Goal: Transaction & Acquisition: Obtain resource

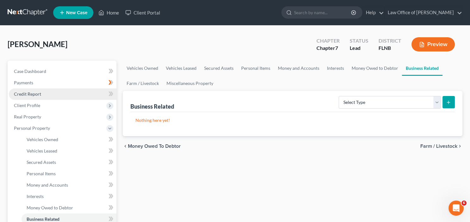
click at [26, 93] on span "Credit Report" at bounding box center [27, 93] width 27 height 5
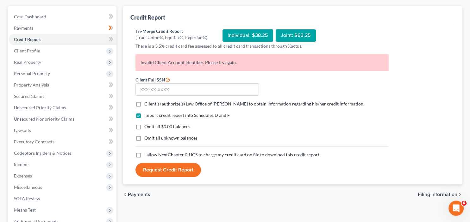
scroll to position [67, 0]
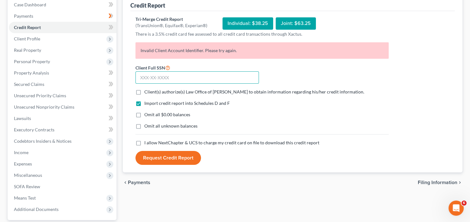
click at [140, 78] on input "text" at bounding box center [196, 78] width 123 height 13
type input "258-67-9680"
click at [144, 93] on label "Client(s) authorize(s) Law Office of [PERSON_NAME] to obtain information regard…" at bounding box center [254, 92] width 220 height 6
click at [147, 93] on input "Client(s) authorize(s) Law Office of [PERSON_NAME] to obtain information regard…" at bounding box center [149, 91] width 4 height 4
checkbox input "true"
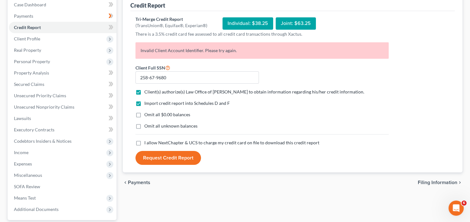
click at [144, 145] on label "I allow NextChapter & UCS to charge my credit card on file to download this cre…" at bounding box center [231, 143] width 175 height 6
click at [147, 144] on input "I allow NextChapter & UCS to charge my credit card on file to download this cre…" at bounding box center [149, 142] width 4 height 4
checkbox input "true"
click at [165, 158] on button "Request Credit Report" at bounding box center [167, 158] width 65 height 14
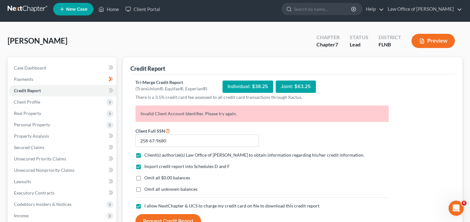
scroll to position [0, 0]
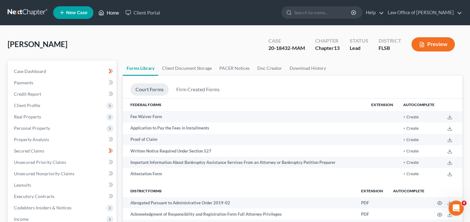
click at [113, 14] on link "Home" at bounding box center [108, 12] width 27 height 11
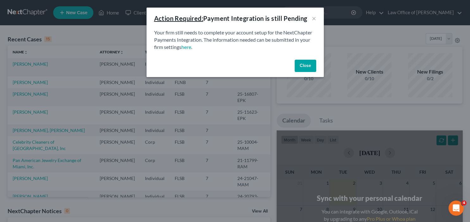
click at [300, 67] on button "Close" at bounding box center [306, 66] width 22 height 13
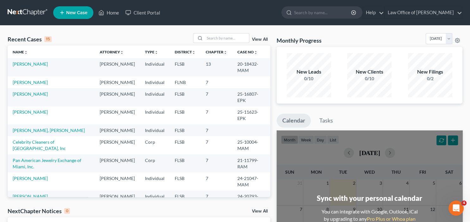
click at [12, 83] on td "[PERSON_NAME]" at bounding box center [51, 83] width 87 height 12
click at [28, 83] on link "[PERSON_NAME]" at bounding box center [30, 82] width 35 height 5
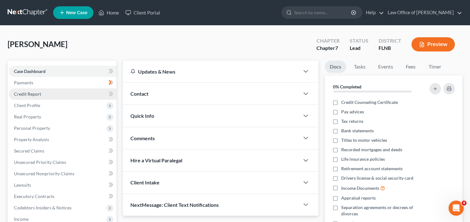
click at [34, 92] on span "Credit Report" at bounding box center [27, 93] width 27 height 5
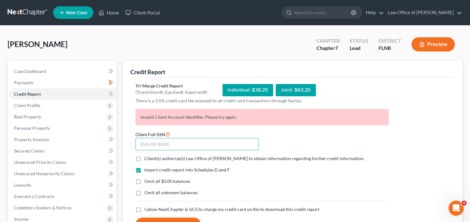
click at [149, 143] on input "text" at bounding box center [196, 144] width 123 height 13
type input "258-67-9680"
click at [144, 159] on label "Client(s) authorize(s) Law Office of [PERSON_NAME] to obtain information regard…" at bounding box center [254, 159] width 220 height 6
click at [147, 159] on input "Client(s) authorize(s) Law Office of [PERSON_NAME] to obtain information regard…" at bounding box center [149, 158] width 4 height 4
checkbox input "true"
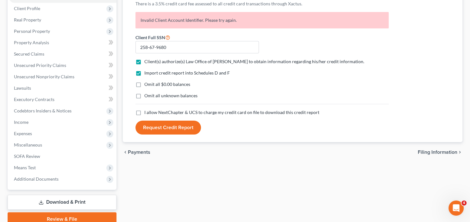
scroll to position [100, 0]
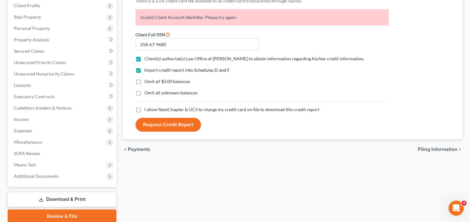
click at [144, 109] on label "I allow NextChapter & UCS to charge my credit card on file to download this cre…" at bounding box center [231, 110] width 175 height 6
click at [147, 109] on input "I allow NextChapter & UCS to charge my credit card on file to download this cre…" at bounding box center [149, 109] width 4 height 4
checkbox input "true"
click at [170, 122] on button "Request Credit Report" at bounding box center [167, 125] width 65 height 14
click at [165, 127] on button "Request Credit Report" at bounding box center [167, 125] width 65 height 14
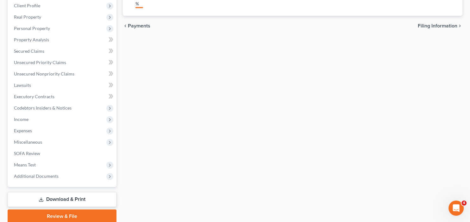
click at [164, 122] on div "Credit Report Credit Report requested and in progress. Please wait... 0% Invali…" at bounding box center [293, 92] width 346 height 263
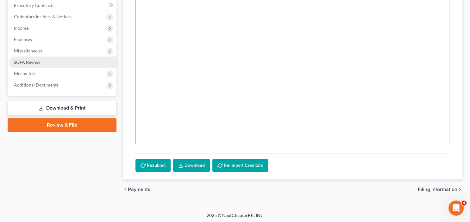
scroll to position [192, 0]
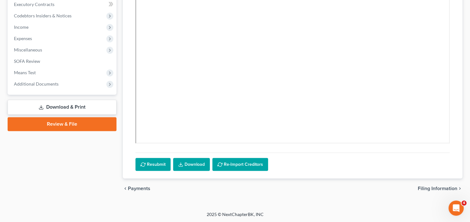
click at [74, 108] on link "Download & Print" at bounding box center [62, 107] width 109 height 15
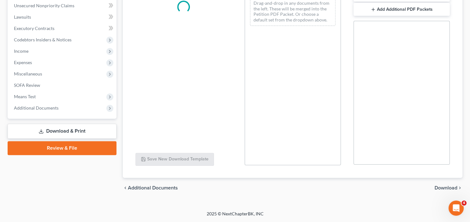
scroll to position [168, 0]
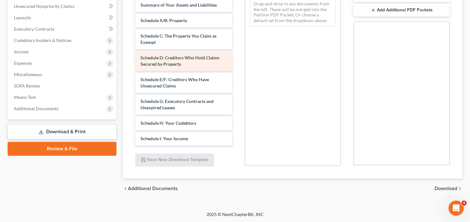
click at [164, 63] on span "Schedule D: Creditors Who Hold Claims Secured by Property" at bounding box center [179, 61] width 79 height 12
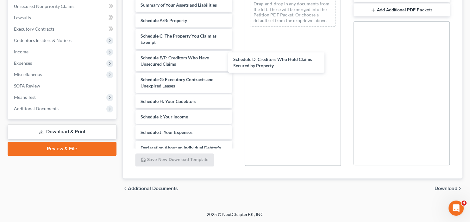
drag, startPoint x: 166, startPoint y: 59, endPoint x: 267, endPoint y: 62, distance: 101.0
click at [237, 62] on div "Schedule D: Creditors Who Hold Claims Secured by Property Voluntary Petition fo…" at bounding box center [183, 138] width 106 height 325
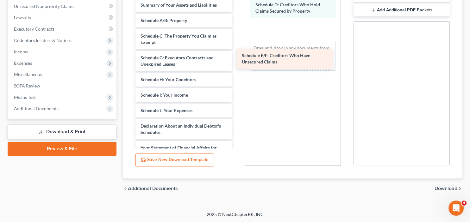
drag, startPoint x: 165, startPoint y: 60, endPoint x: 267, endPoint y: 59, distance: 101.3
click at [237, 59] on div "Schedule E/F: Creditors Who Have Unsecured Claims Voluntary Petition for Indivi…" at bounding box center [183, 127] width 106 height 303
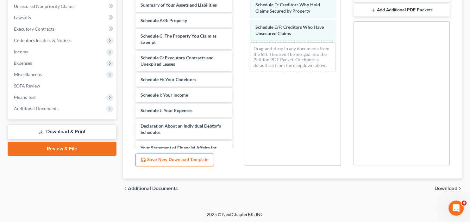
click at [450, 189] on span "Download" at bounding box center [445, 188] width 23 height 5
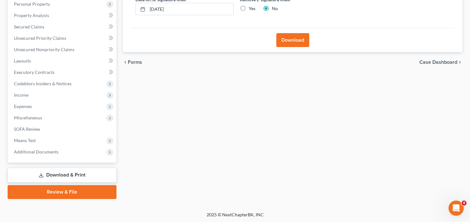
click at [283, 39] on button "Download" at bounding box center [292, 40] width 33 height 14
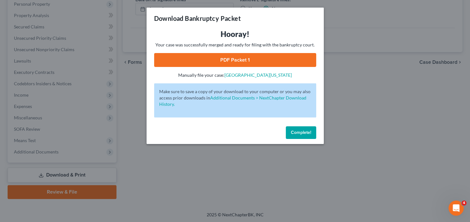
click at [236, 56] on link "PDF Packet 1" at bounding box center [235, 60] width 162 height 14
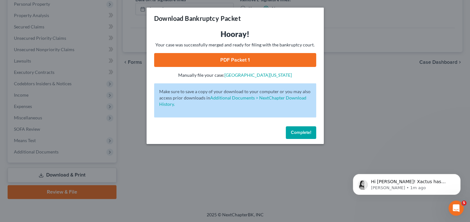
scroll to position [0, 0]
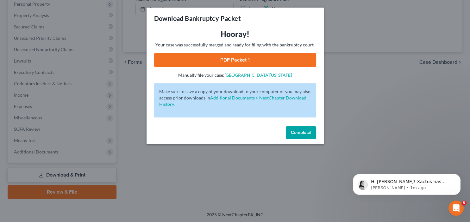
click at [302, 134] on span "Complete!" at bounding box center [301, 132] width 20 height 5
